Goal: Task Accomplishment & Management: Manage account settings

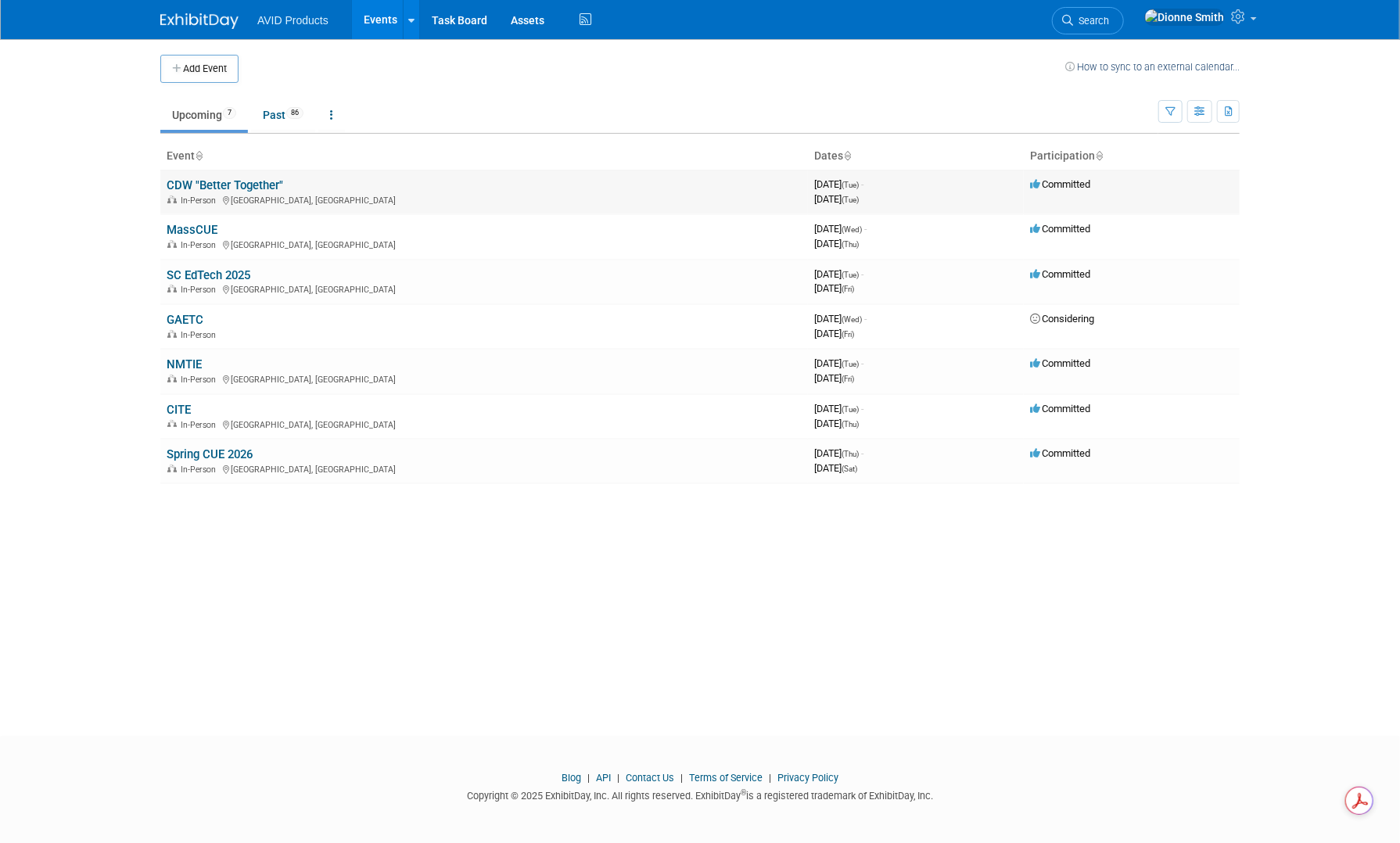
click at [225, 187] on link "CDW "Better Together"" at bounding box center [224, 186] width 116 height 14
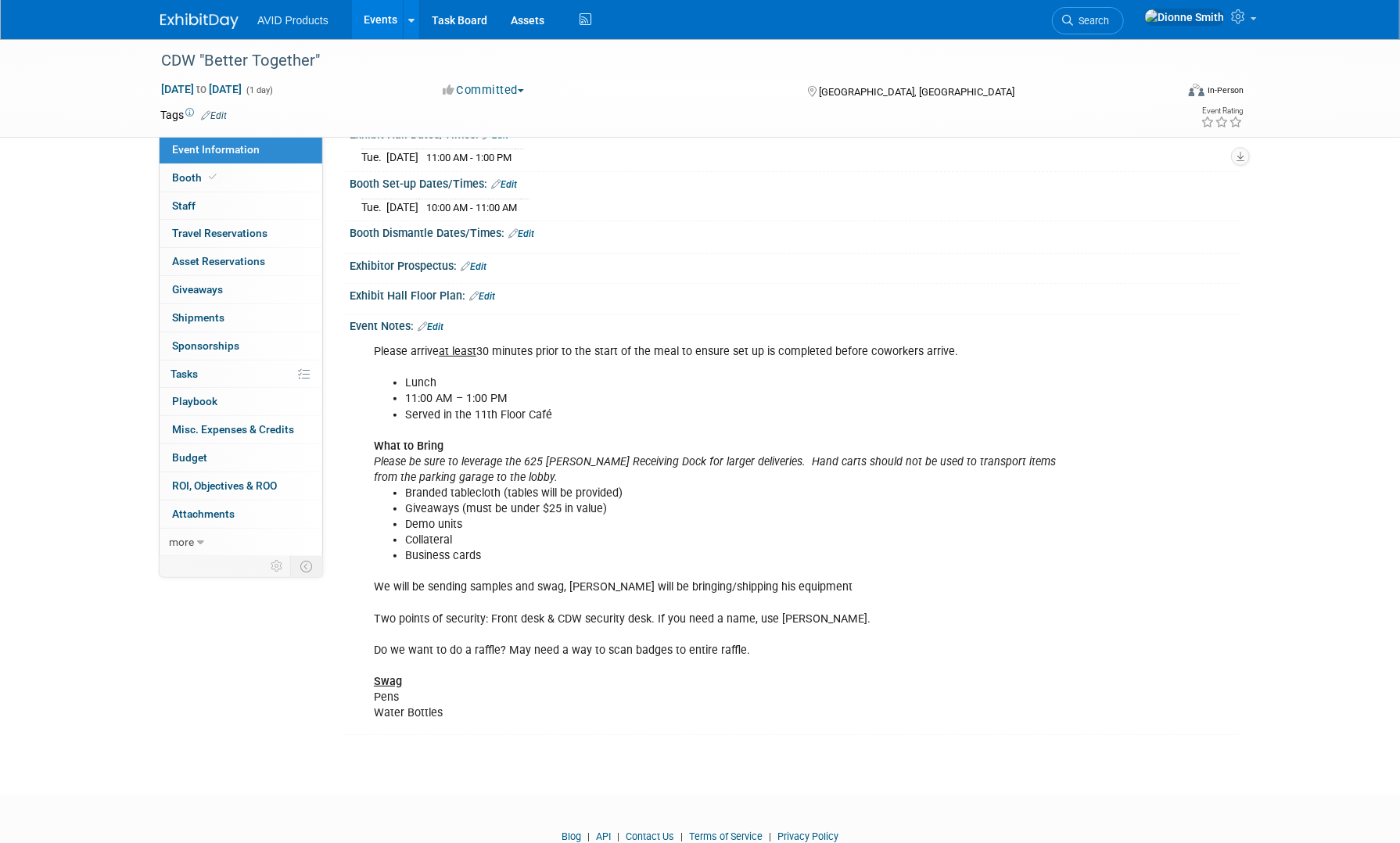
scroll to position [226, 0]
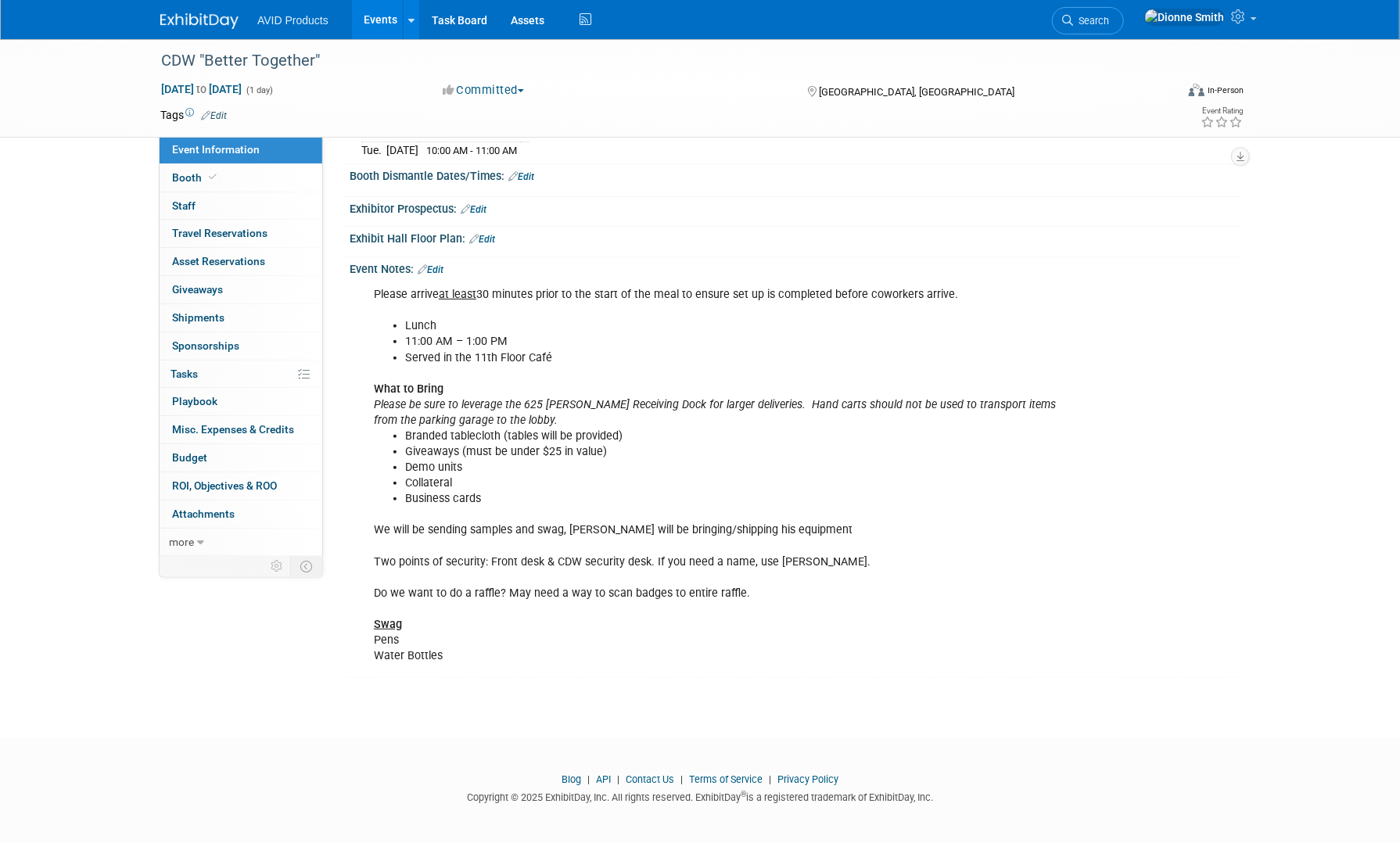
click at [435, 264] on link "Edit" at bounding box center [430, 270] width 26 height 11
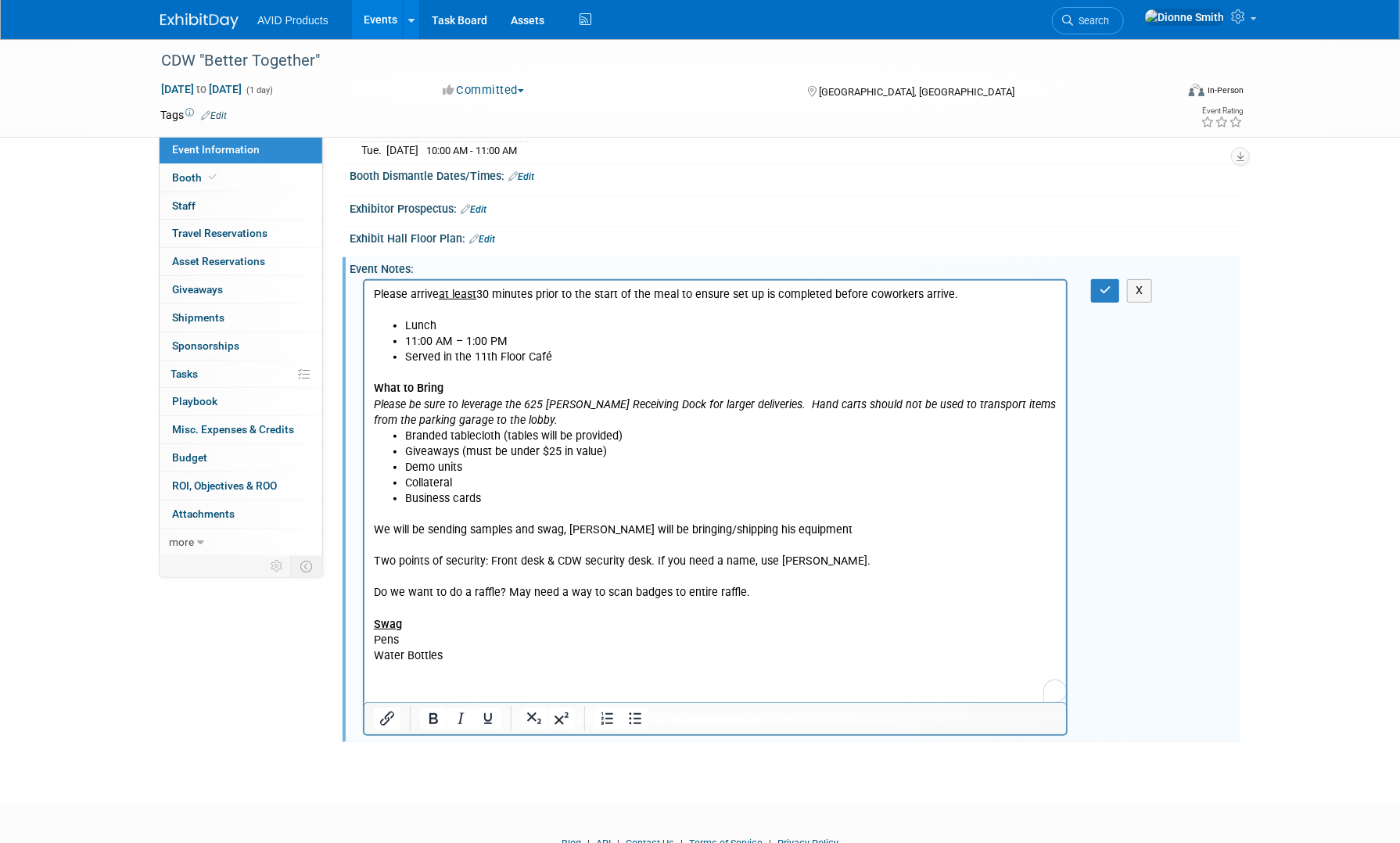
scroll to position [0, 0]
drag, startPoint x: 740, startPoint y: 591, endPoint x: 727, endPoint y: 861, distance: 270.3
click at [364, 583] on html "Please arrive at least 30 minutes prior to the start of the meal to ensure set …" at bounding box center [715, 472] width 702 height 383
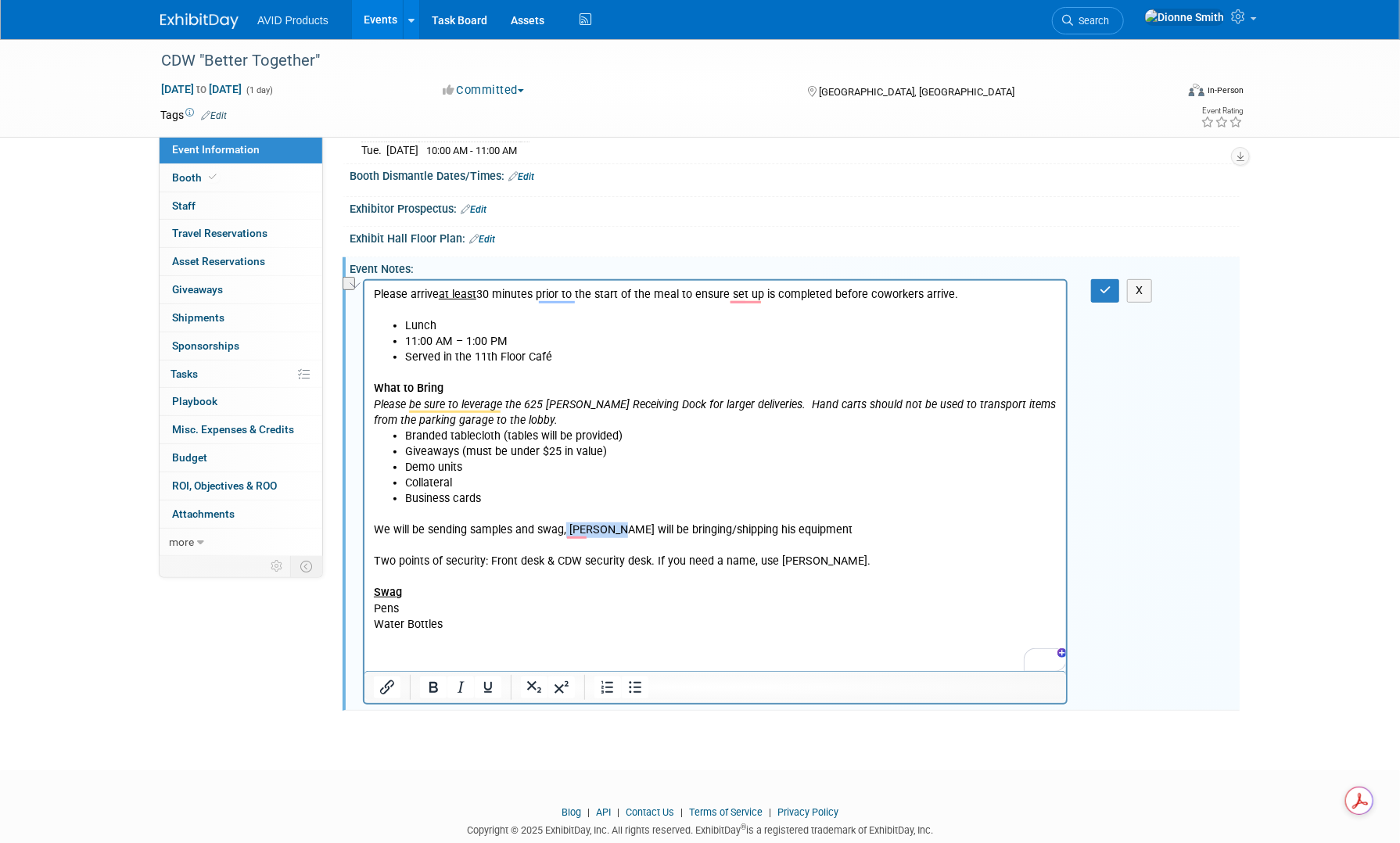
drag, startPoint x: 564, startPoint y: 530, endPoint x: 608, endPoint y: 533, distance: 44.1
click at [608, 533] on p "We will be sending samples and swag, Ben will be bringing/shipping his equipmen…" at bounding box center [715, 570] width 684 height 126
click at [619, 527] on p "We will be sending samples and swag, Will send" at bounding box center [715, 522] width 684 height 31
click at [373, 565] on p "wo points of security: Front desk & CDW security desk. If you need a name, use …" at bounding box center [715, 593] width 684 height 79
click at [687, 527] on p "We will be sending samples and swag, Will send banners" at bounding box center [715, 522] width 684 height 31
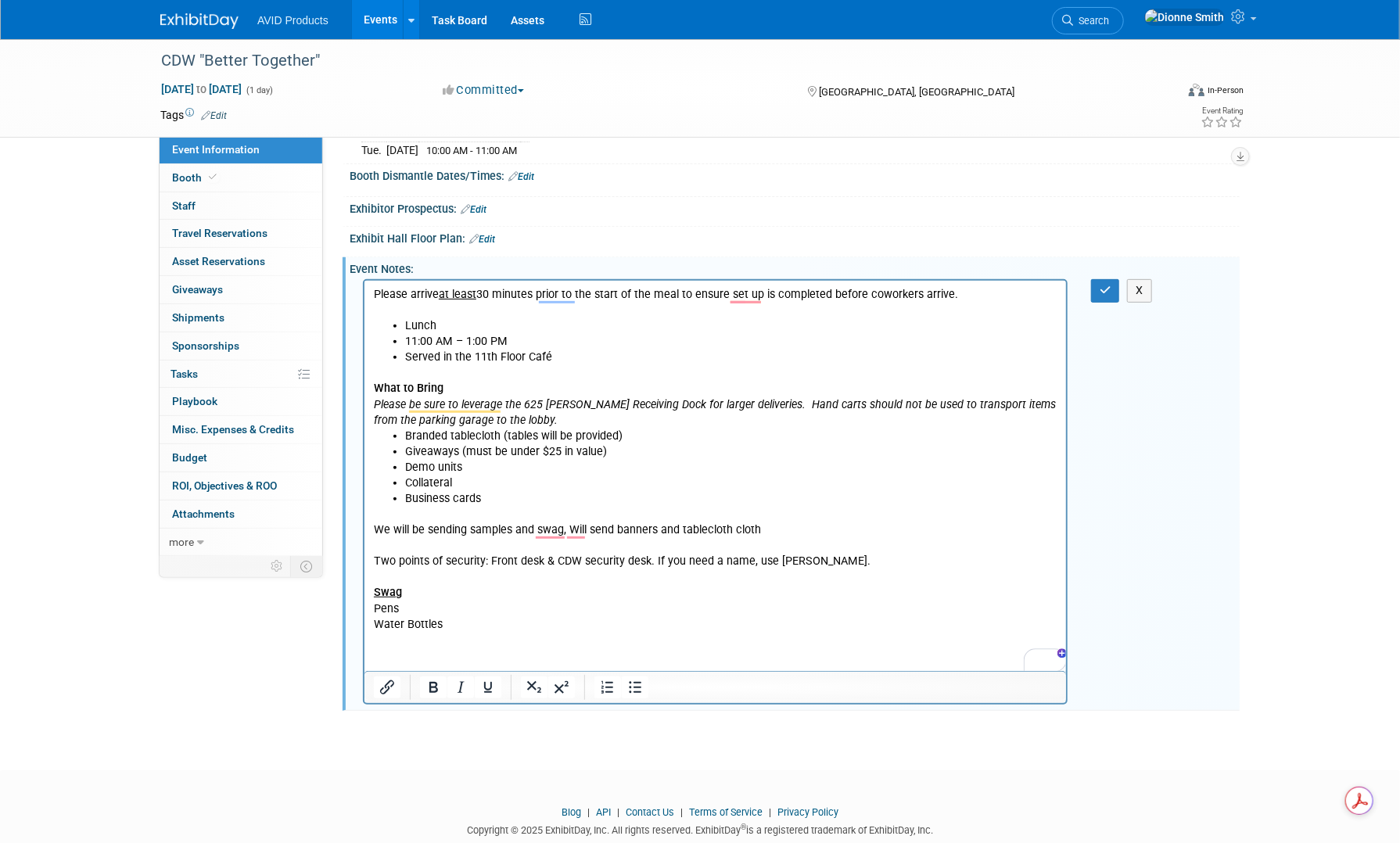
drag, startPoint x: 763, startPoint y: 531, endPoint x: 732, endPoint y: 530, distance: 31.0
click at [732, 530] on p "We will be sending samples and swag, Will send banners and tablecloth cloth" at bounding box center [715, 522] width 684 height 31
click at [563, 530] on p "We will be sending samples and swag, Will send banners and tablecloth." at bounding box center [715, 522] width 684 height 31
drag, startPoint x: 389, startPoint y: 530, endPoint x: 711, endPoint y: 805, distance: 423.4
click at [364, 529] on html "Please arrive at least 30 minutes prior to the start of the meal to ensure set …" at bounding box center [715, 456] width 702 height 352
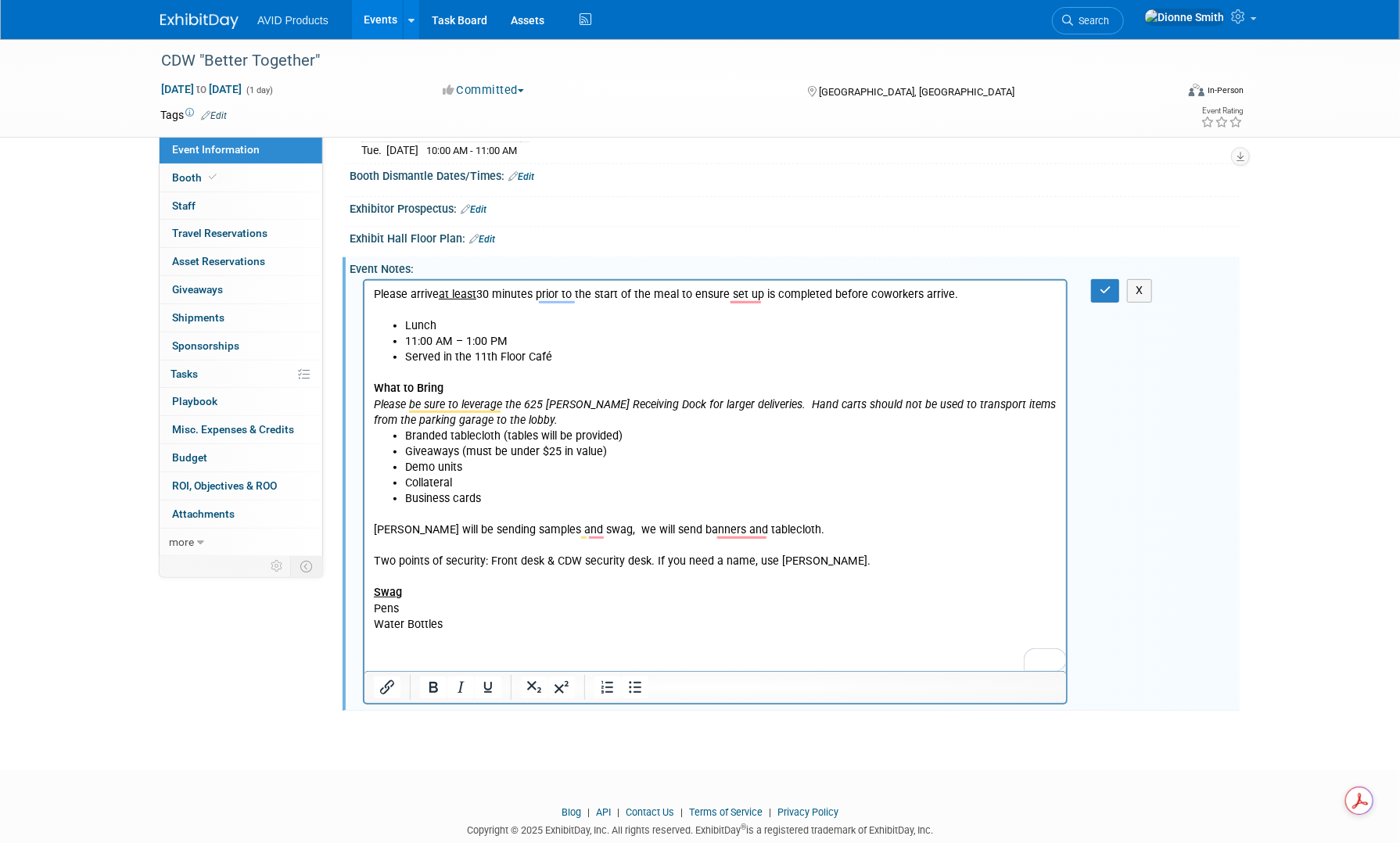
click at [385, 633] on html "Please arrive at least 30 minutes prior to the start of the meal to ensure set …" at bounding box center [715, 456] width 702 height 352
click at [442, 621] on p "Two points of security: Front desk & CDW security desk. If you need a name, use…" at bounding box center [715, 593] width 684 height 79
click at [1102, 284] on icon "button" at bounding box center [1105, 290] width 12 height 11
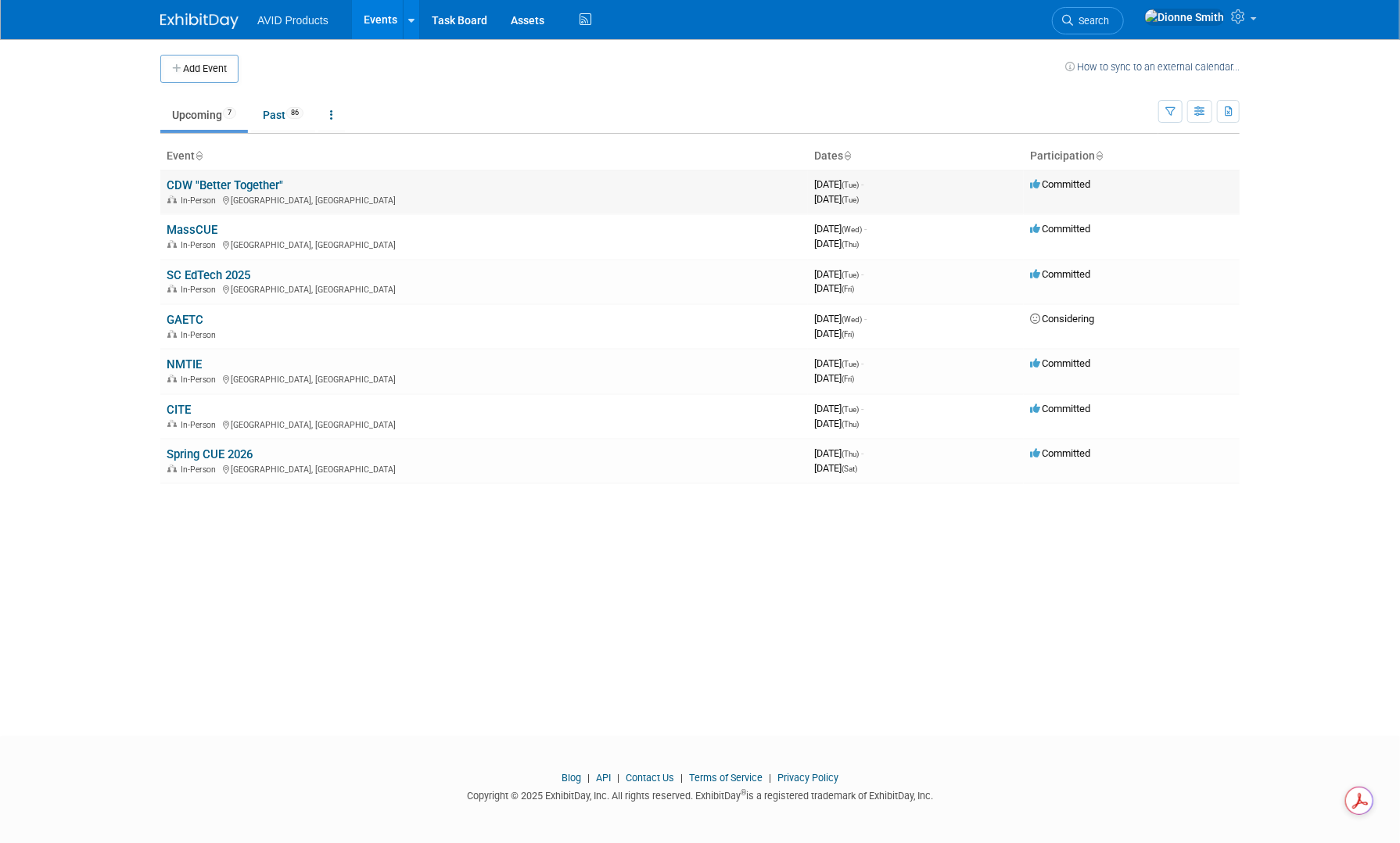
click at [243, 184] on link "CDW "Better Together"" at bounding box center [224, 186] width 116 height 14
